Goal: Information Seeking & Learning: Learn about a topic

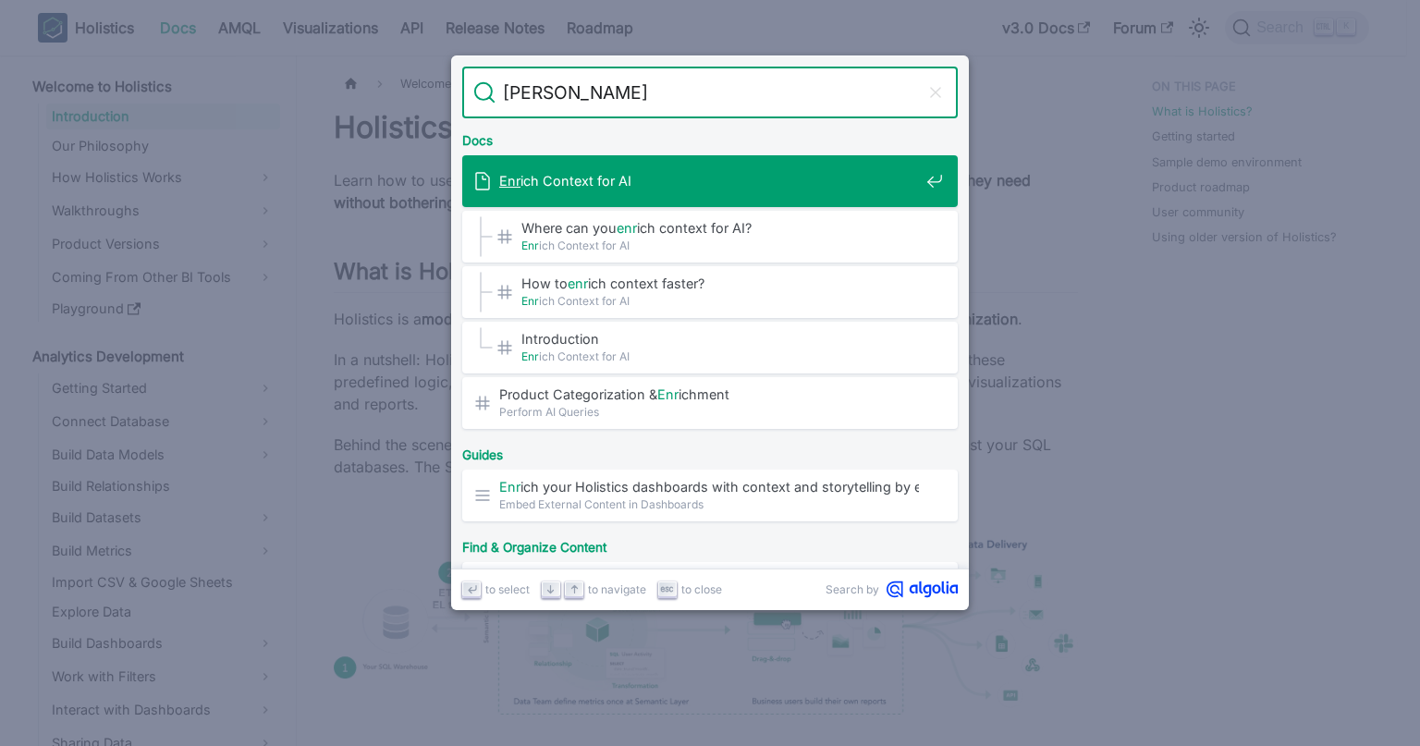
type input "enrich"
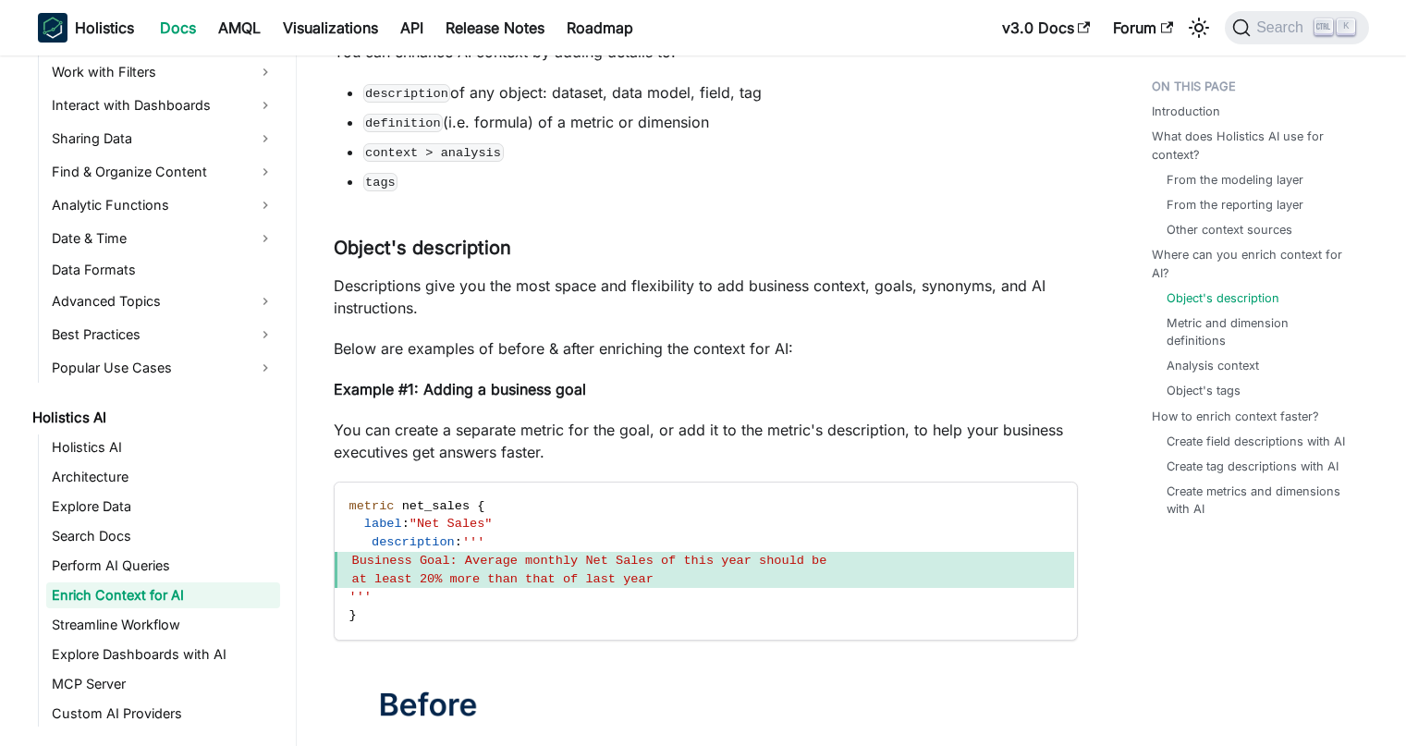
scroll to position [1384, 0]
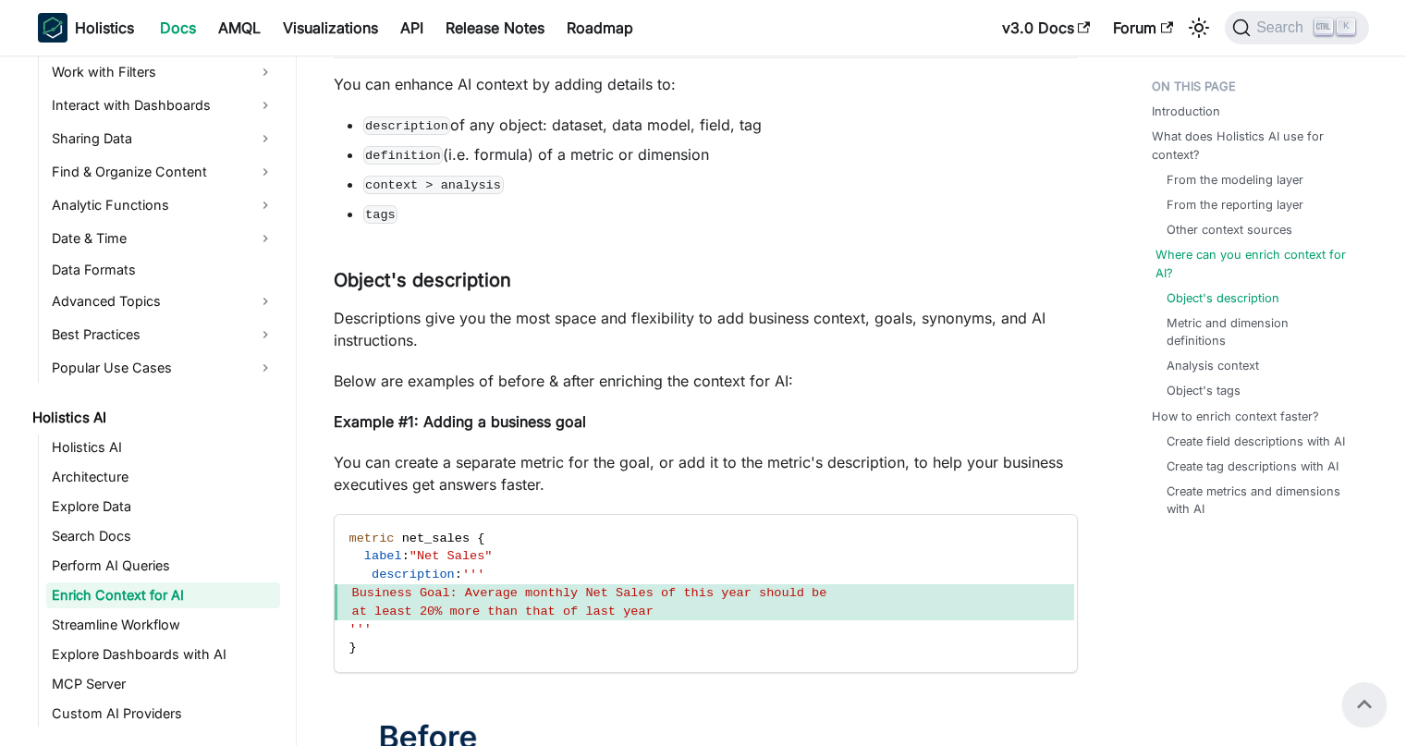
click at [1214, 266] on link "Where can you enrich context for AI?" at bounding box center [1258, 263] width 206 height 35
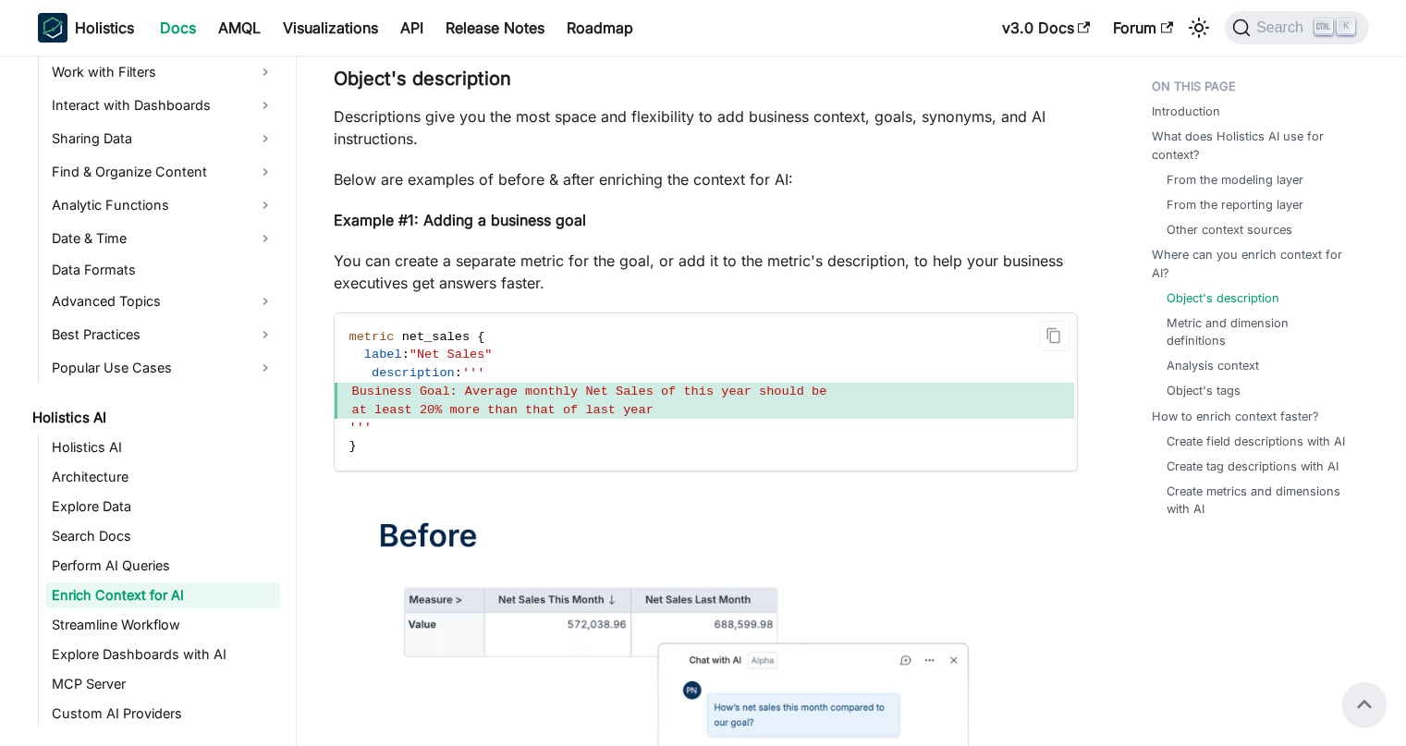
scroll to position [1575, 0]
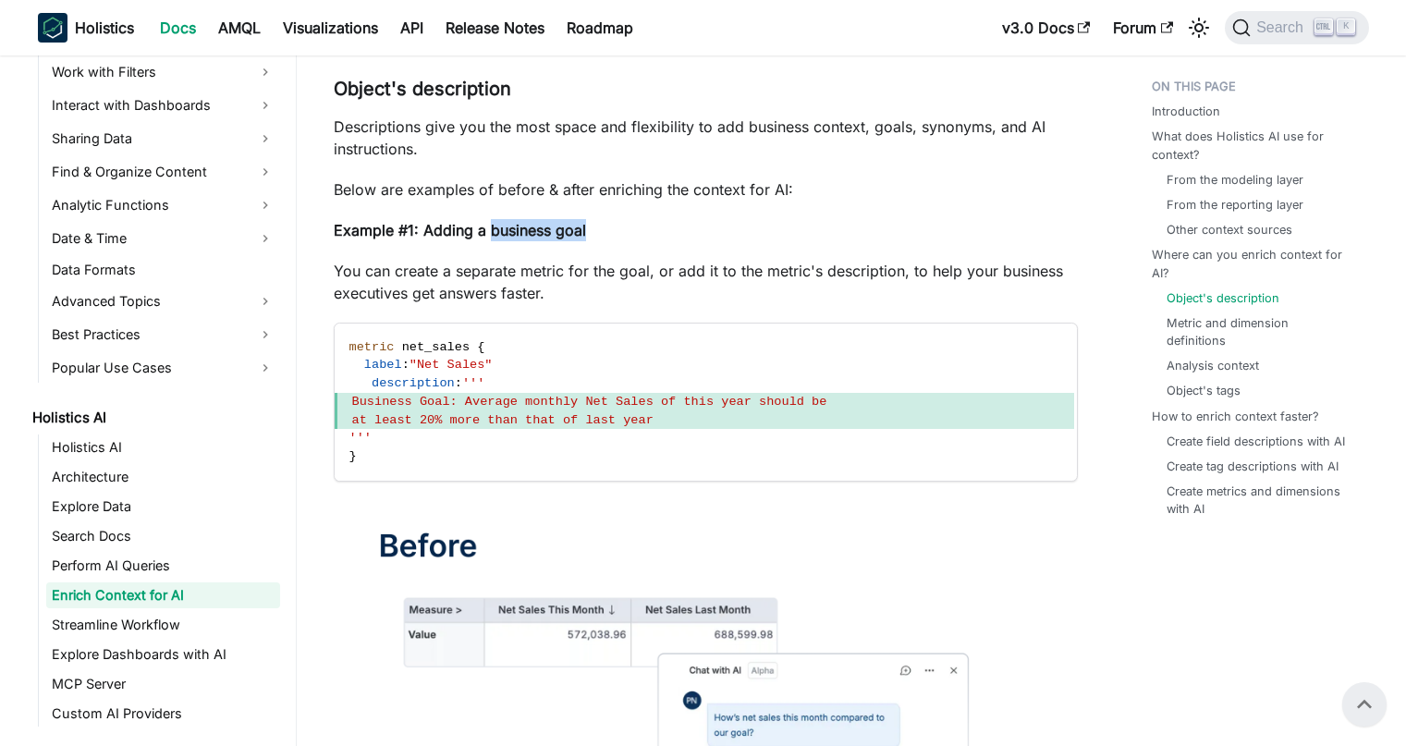
drag, startPoint x: 489, startPoint y: 232, endPoint x: 597, endPoint y: 226, distance: 108.3
click at [597, 226] on p "Example #1: Adding a business goal" at bounding box center [706, 230] width 744 height 22
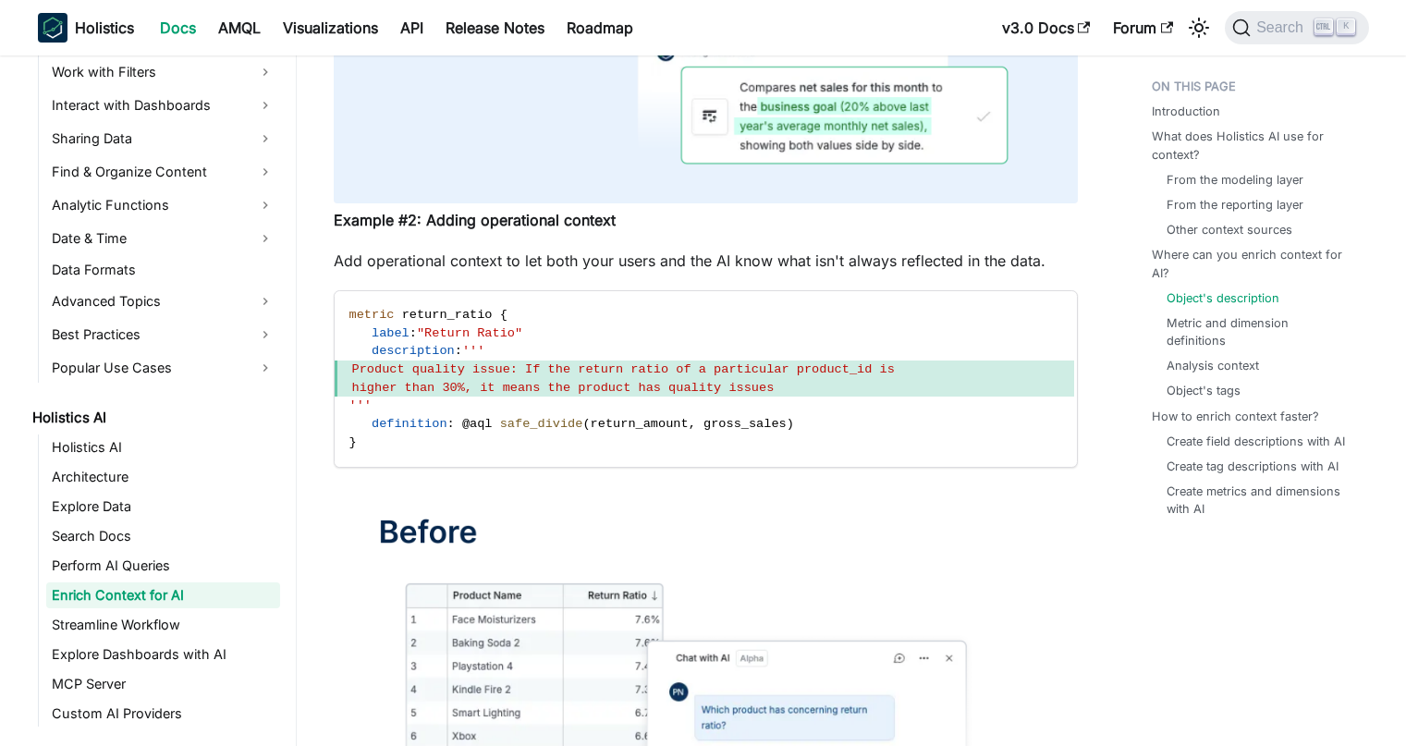
scroll to position [2793, 0]
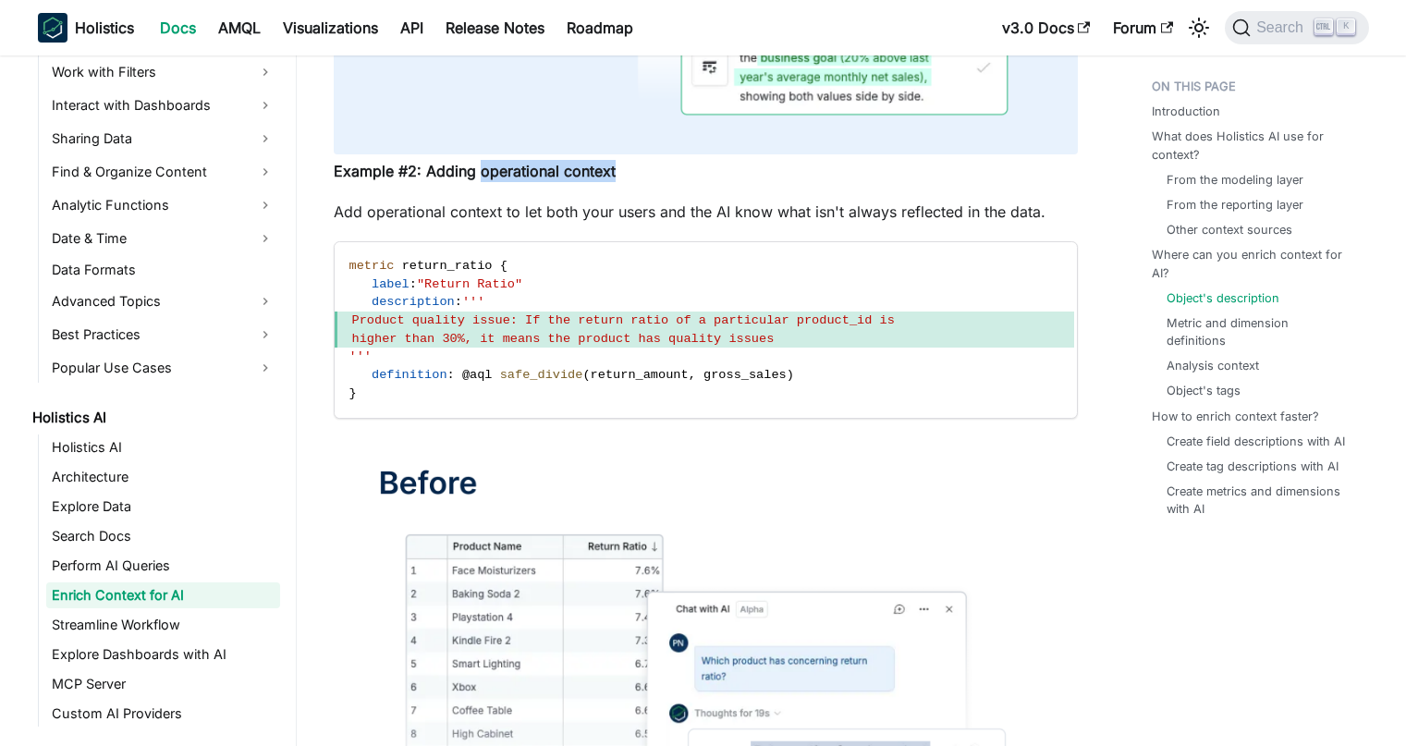
drag, startPoint x: 483, startPoint y: 169, endPoint x: 674, endPoint y: 175, distance: 190.5
click at [674, 175] on p "Example #2: Adding operational context" at bounding box center [706, 171] width 744 height 22
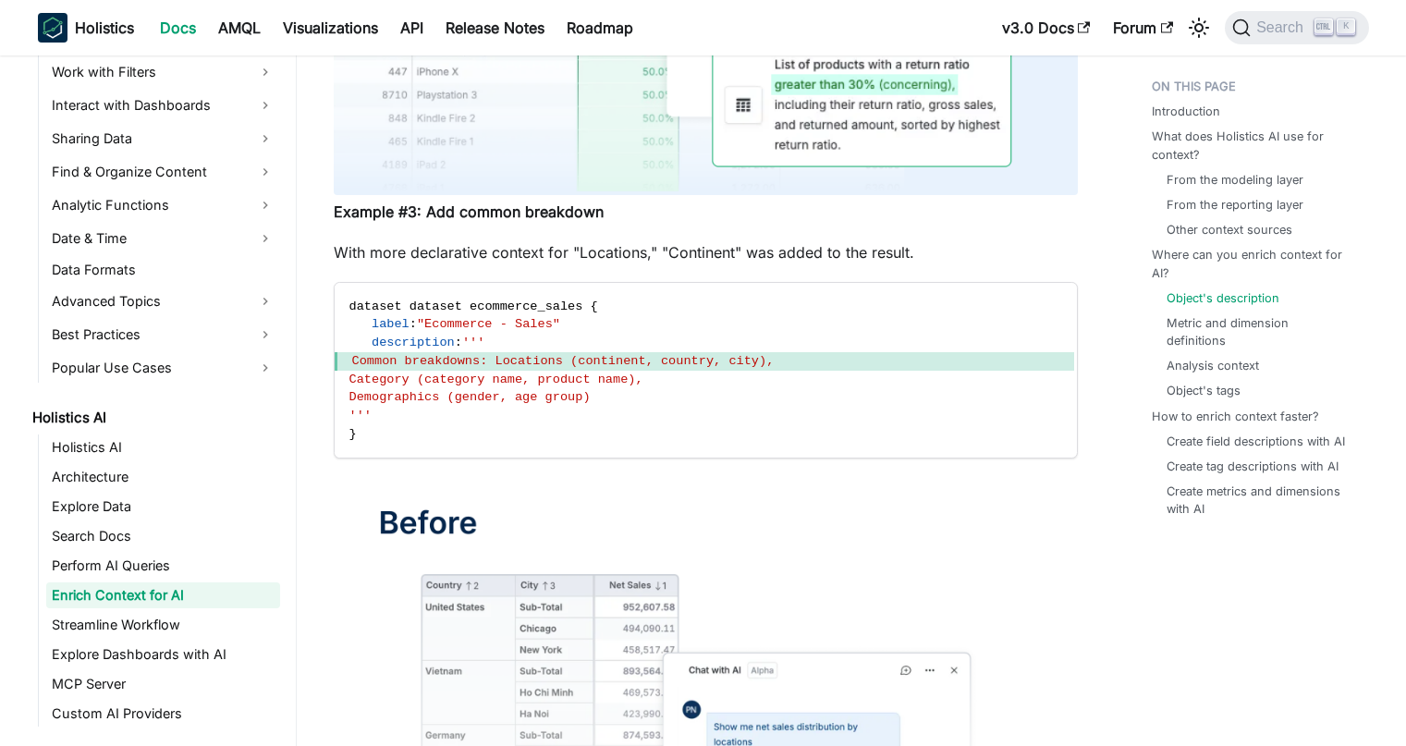
scroll to position [3914, 0]
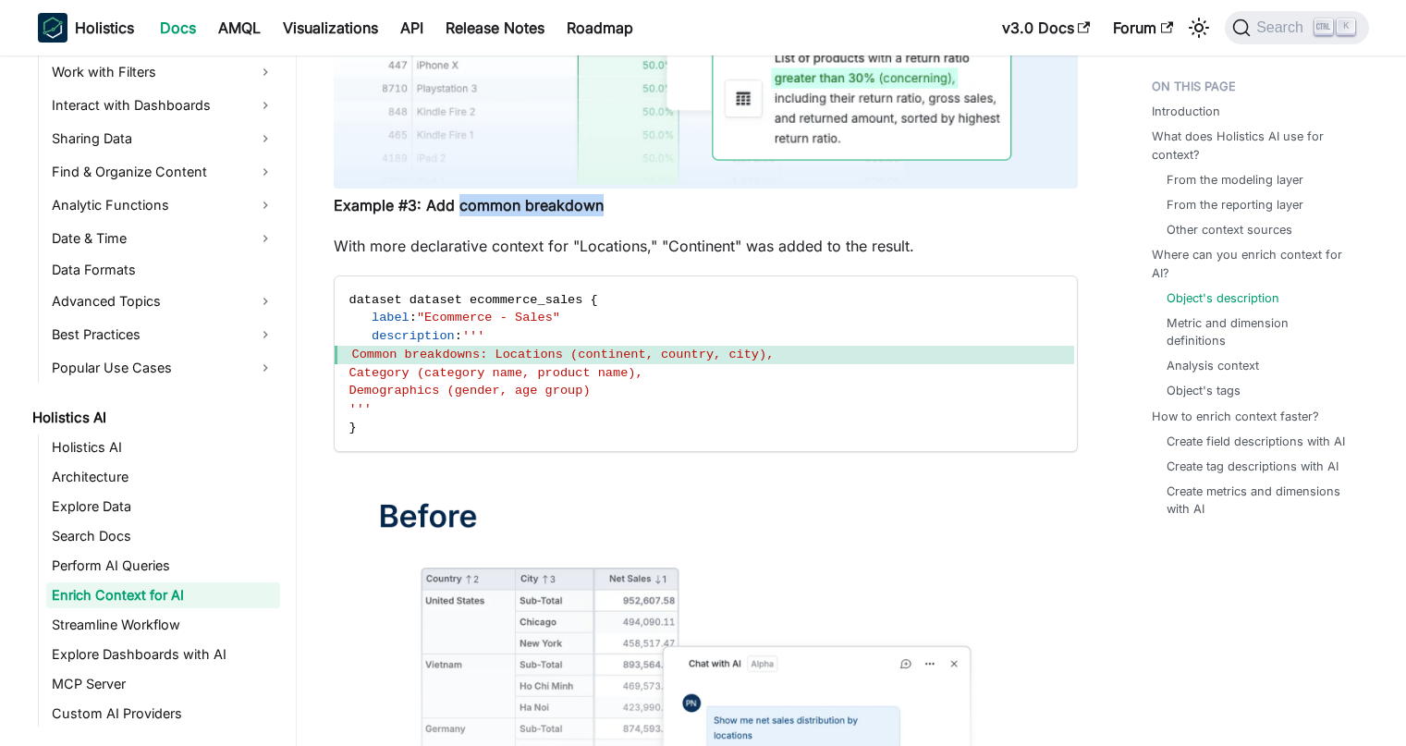
drag, startPoint x: 458, startPoint y: 203, endPoint x: 651, endPoint y: 209, distance: 192.3
click at [651, 209] on p "Example #3: Add common breakdown" at bounding box center [706, 205] width 744 height 22
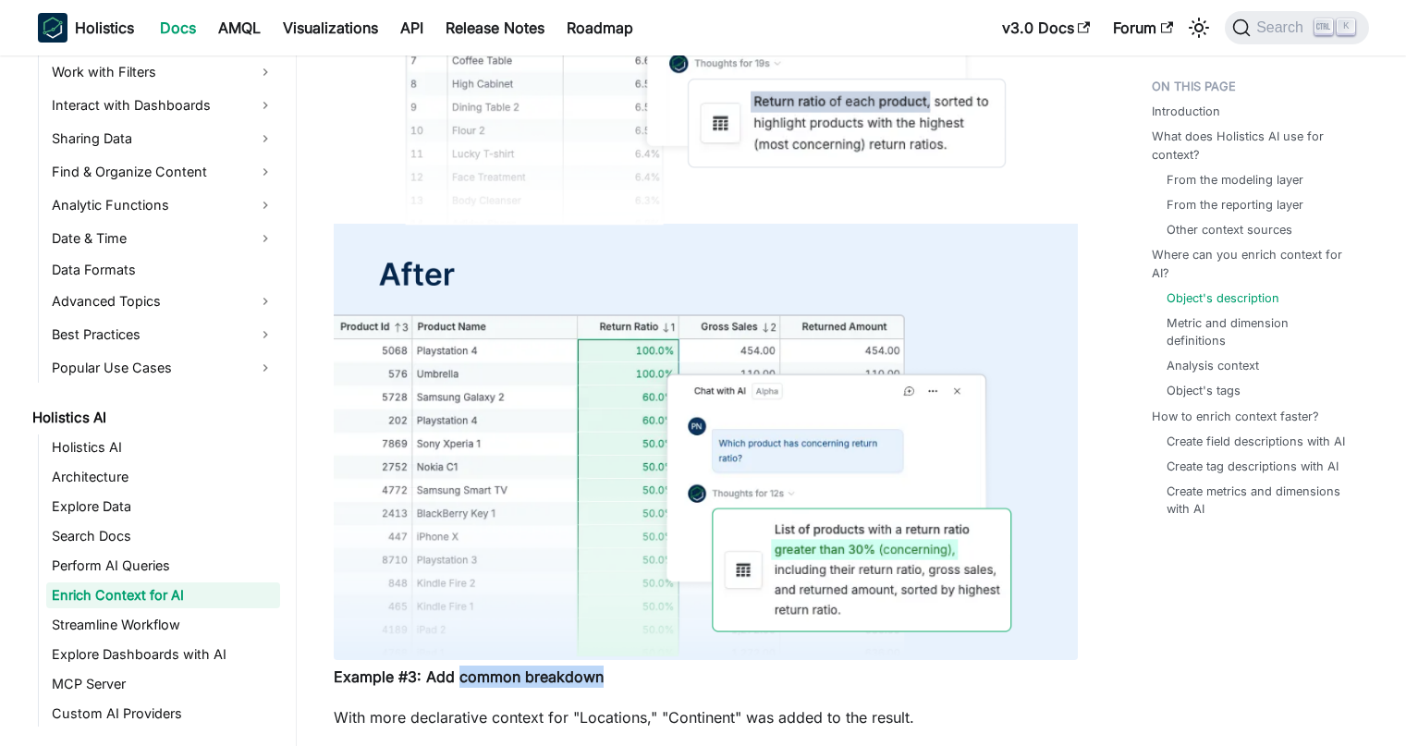
scroll to position [3460, 0]
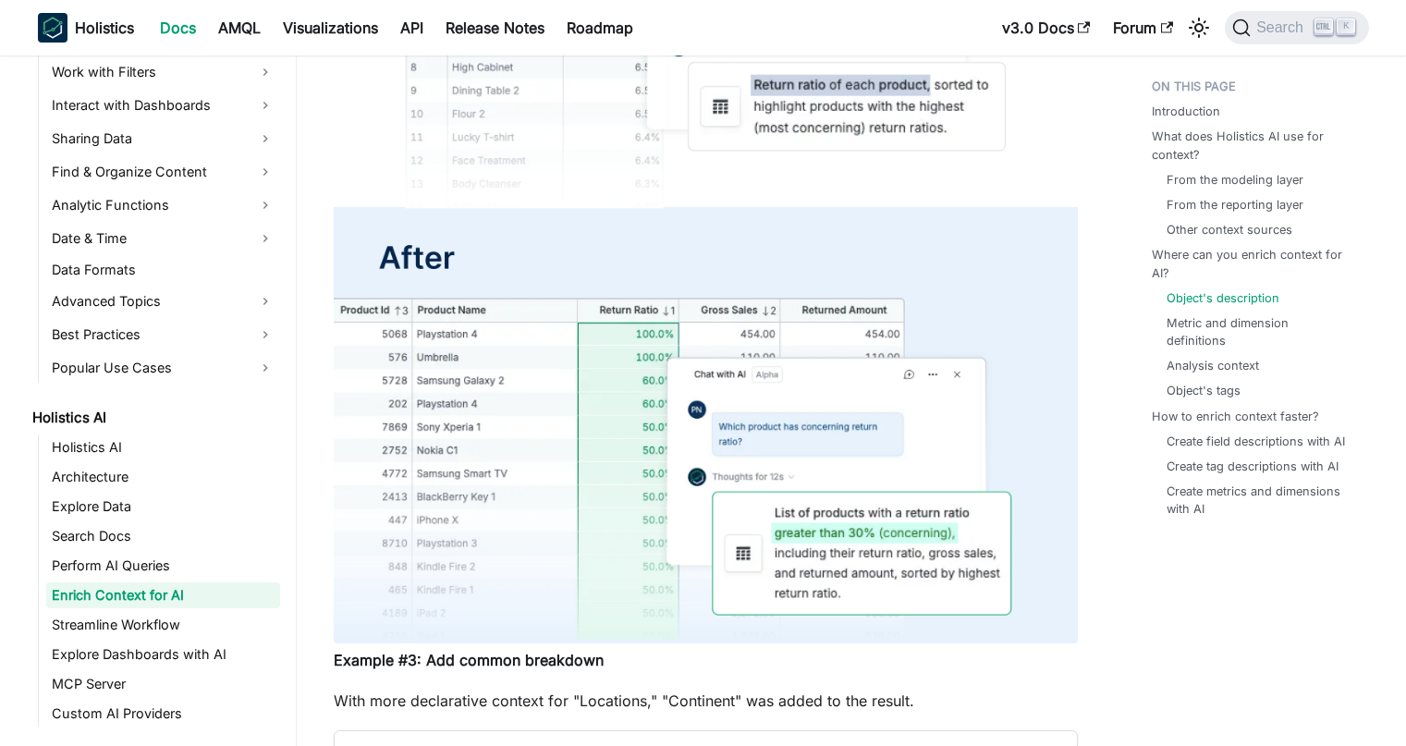
click at [1143, 413] on ul "Introduction What does Holistics AI use for context? From the modeling layer Fr…" at bounding box center [1251, 301] width 228 height 463
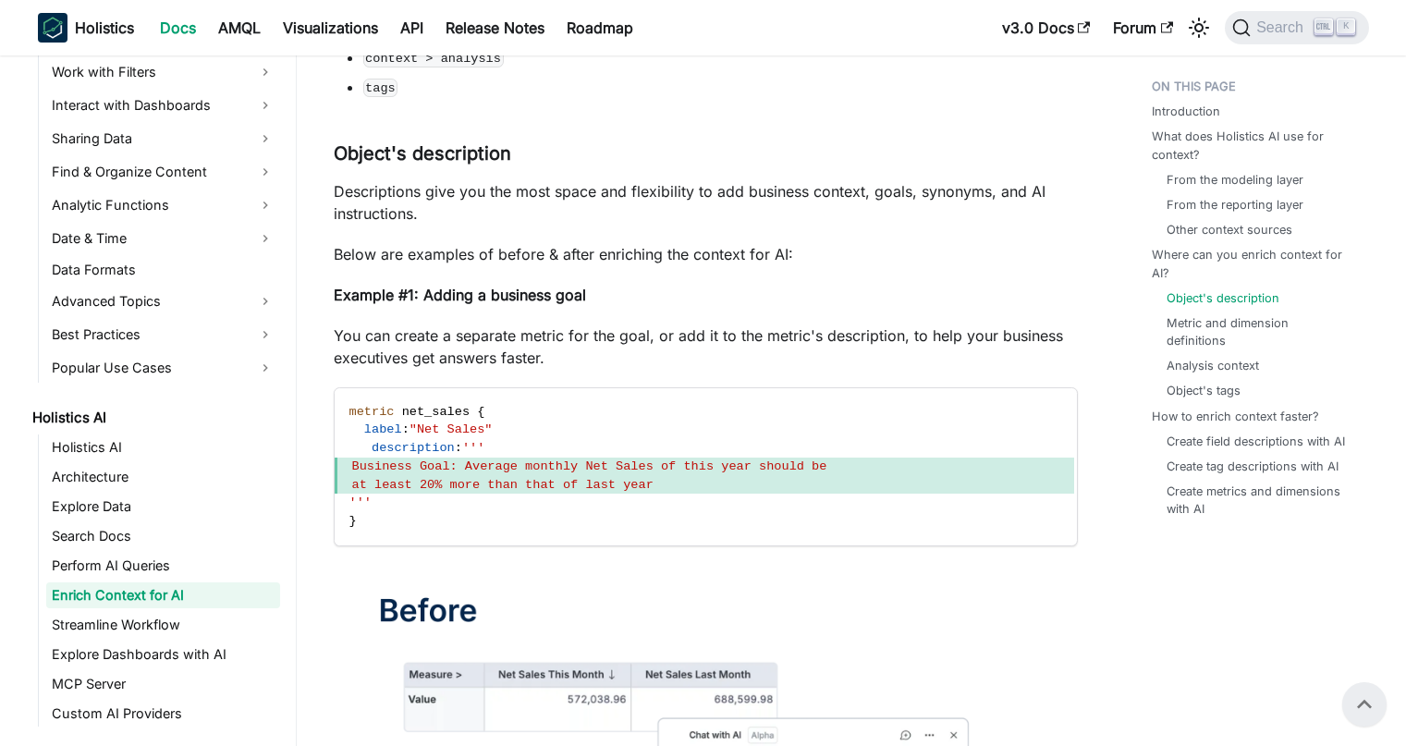
scroll to position [1523, 0]
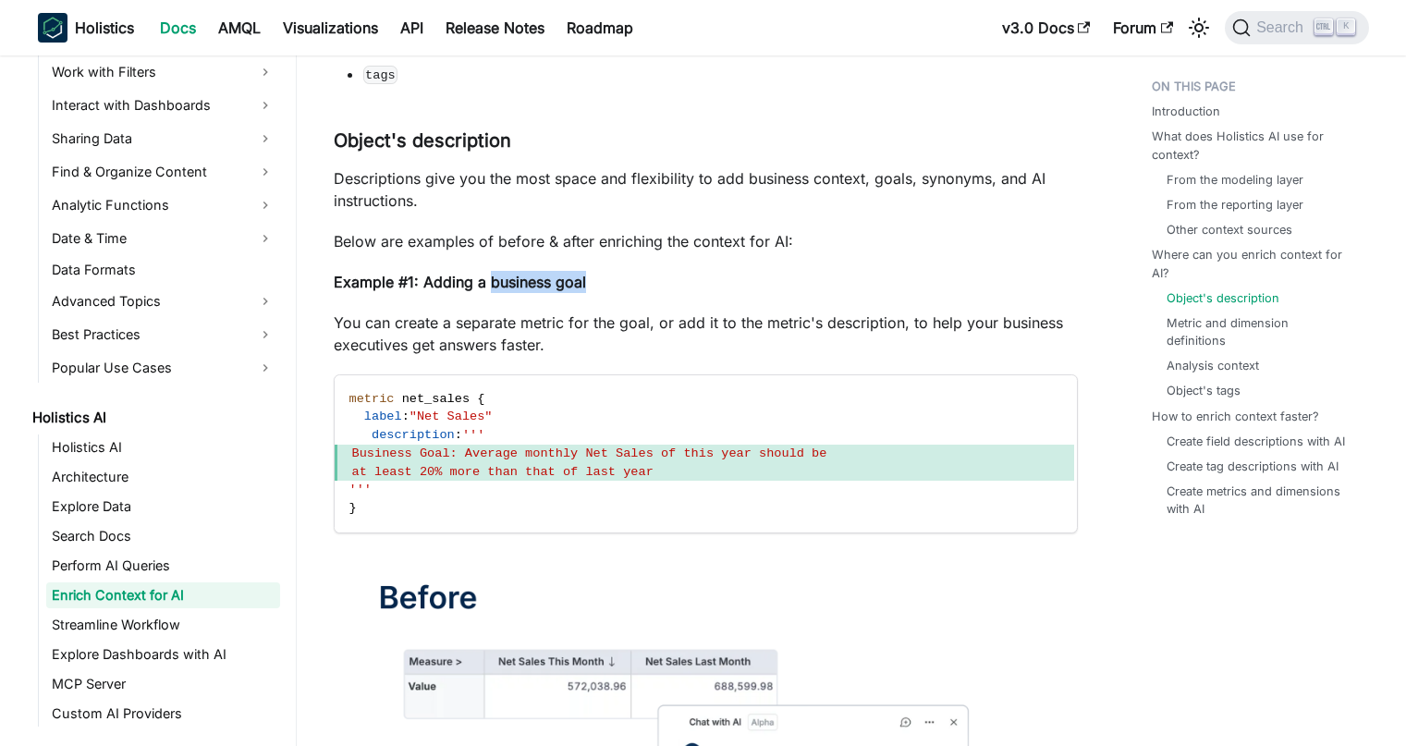
drag, startPoint x: 492, startPoint y: 285, endPoint x: 612, endPoint y: 275, distance: 120.6
click at [612, 275] on p "Example #1: Adding a business goal" at bounding box center [706, 282] width 744 height 22
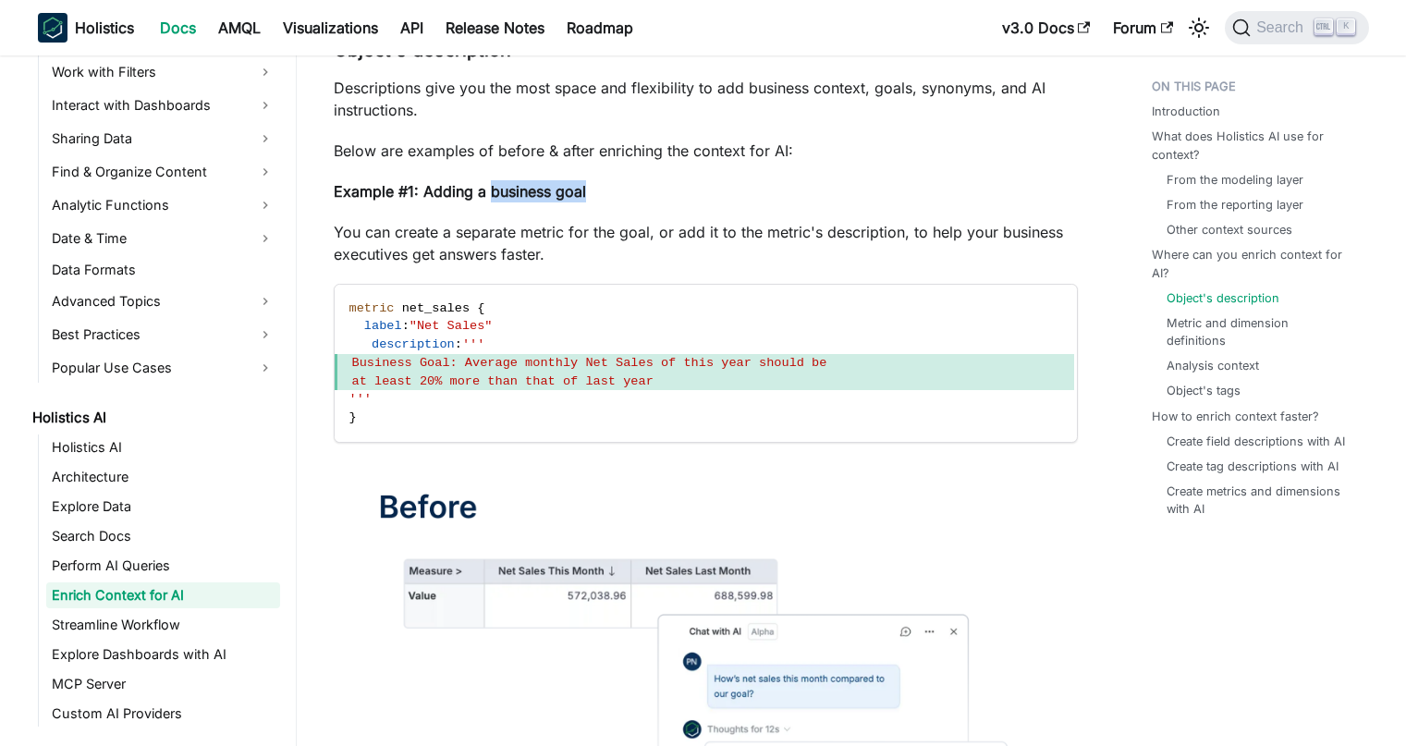
scroll to position [1627, 0]
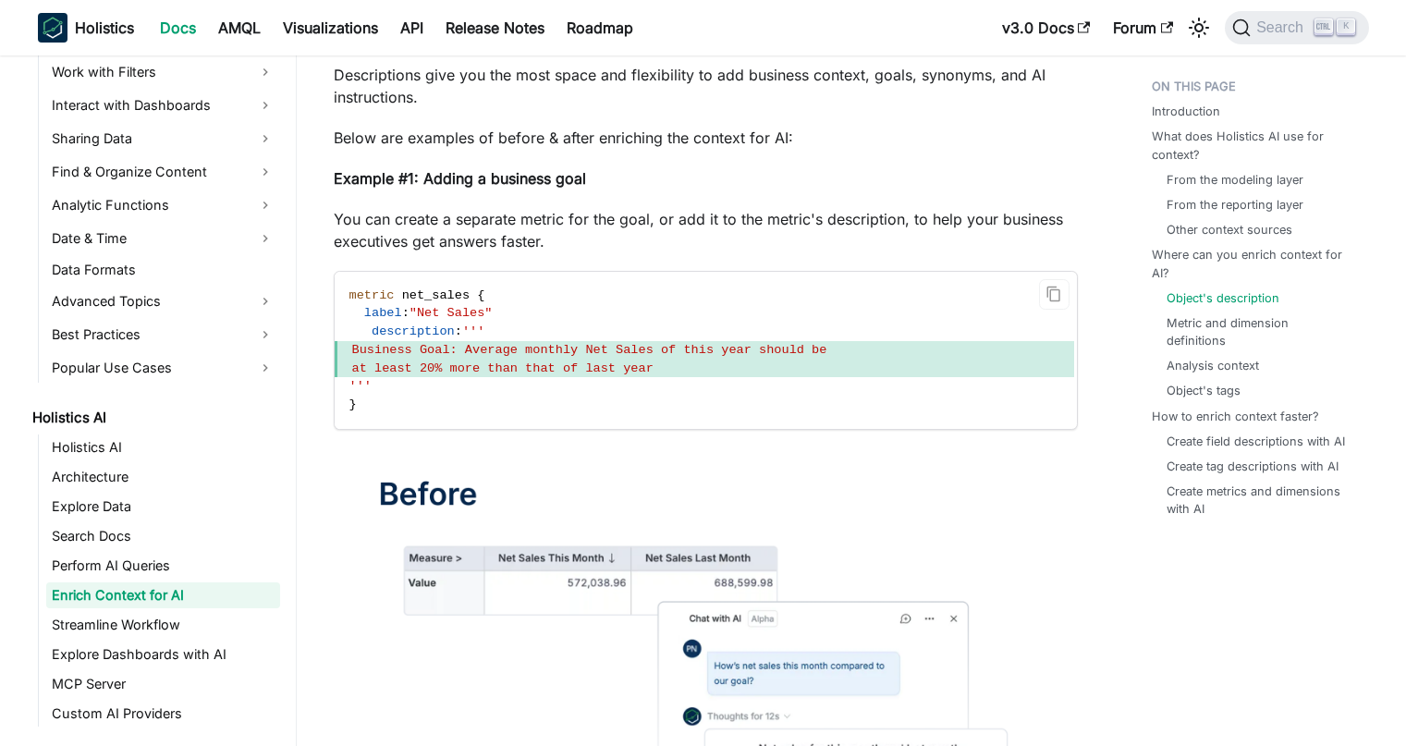
click at [400, 351] on span "Business Goal: Average monthly Net Sales of this year should be" at bounding box center [589, 350] width 475 height 14
drag, startPoint x: 489, startPoint y: 182, endPoint x: 615, endPoint y: 177, distance: 125.8
click at [615, 177] on p "Example #1: Adding a business goal" at bounding box center [706, 178] width 744 height 22
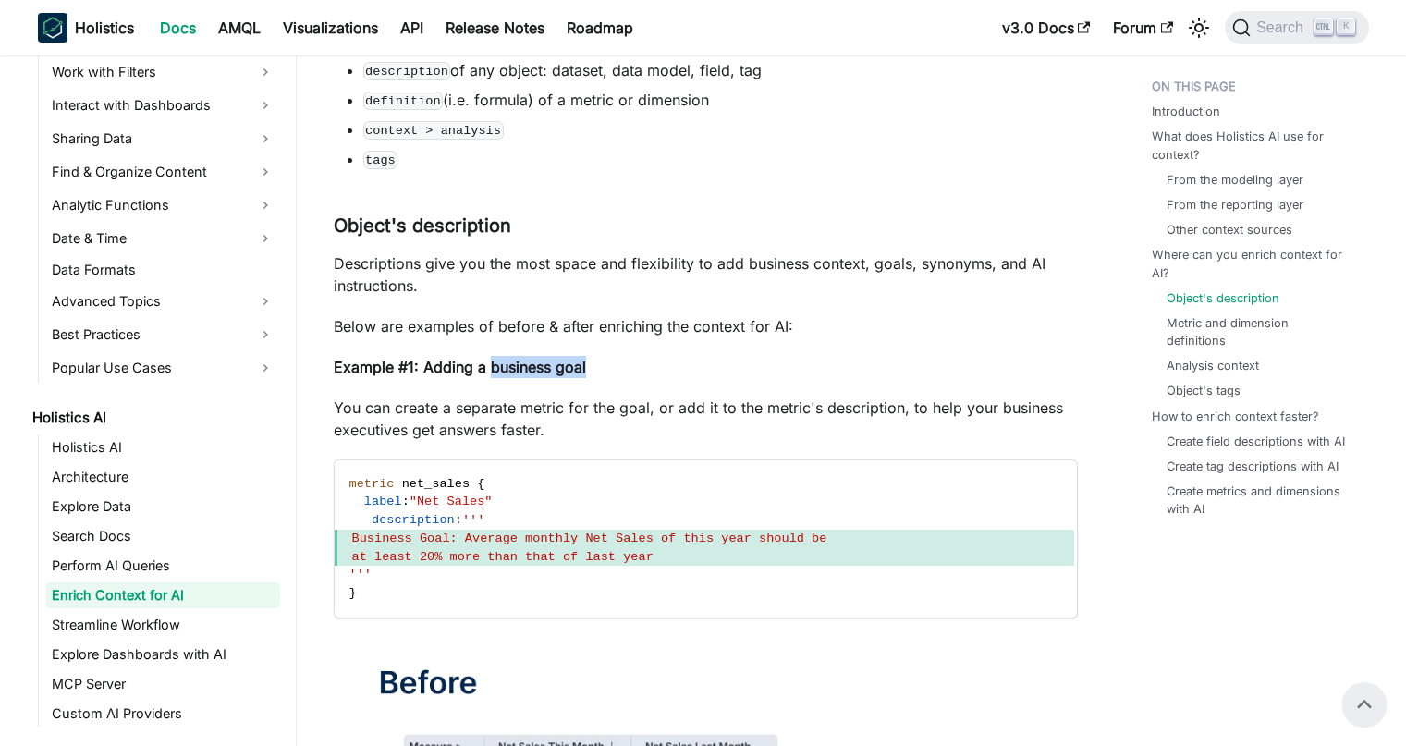
scroll to position [1432, 0]
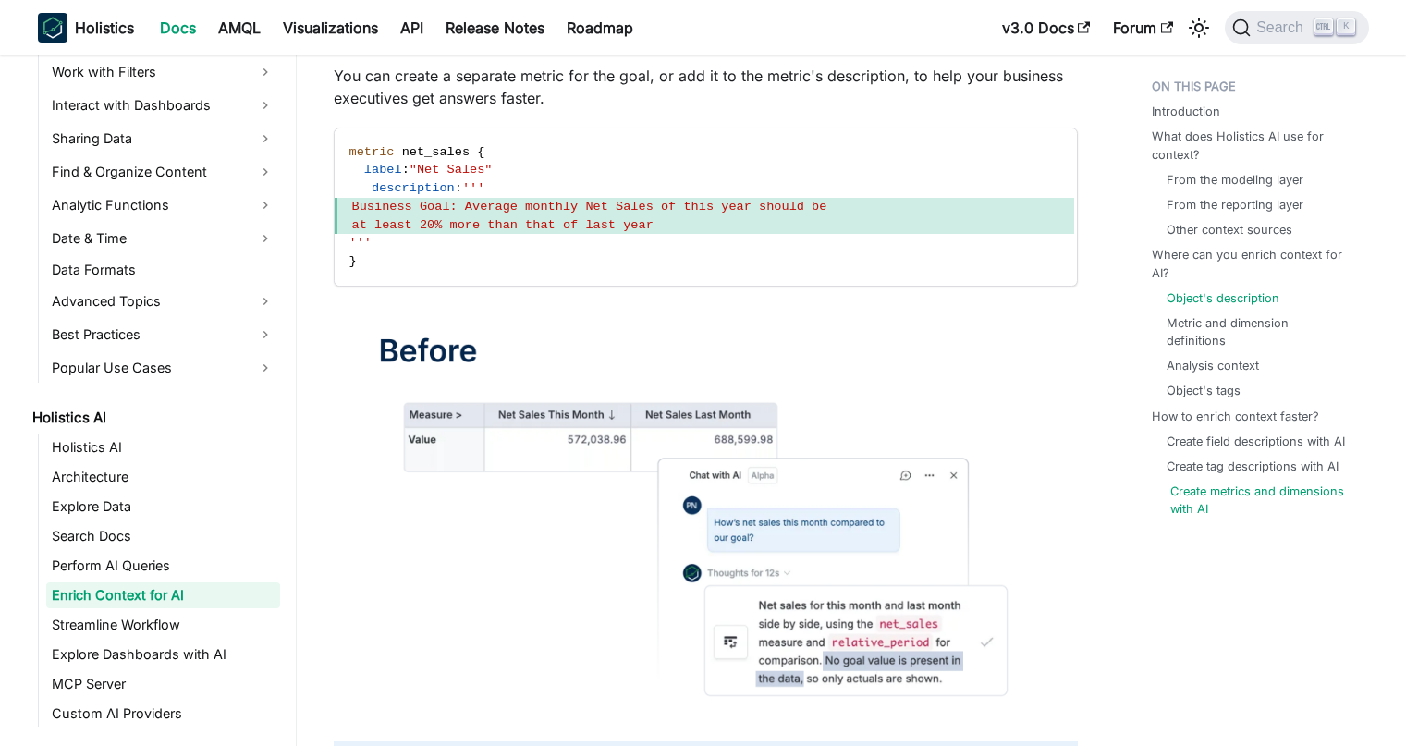
scroll to position [1734, 0]
